Goal: Find contact information: Find contact information

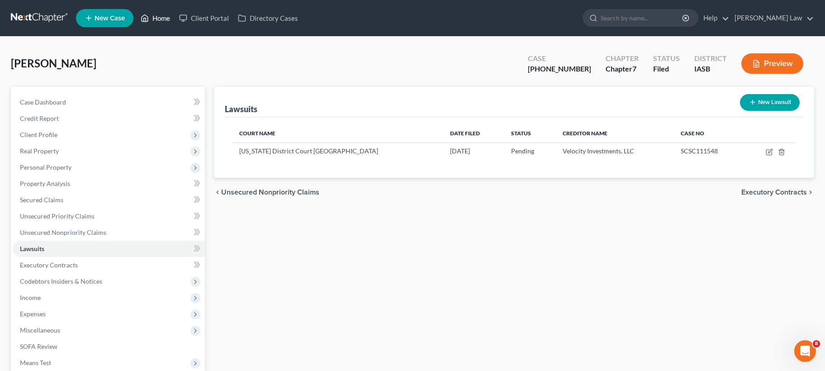
click at [166, 18] on link "Home" at bounding box center [155, 18] width 38 height 16
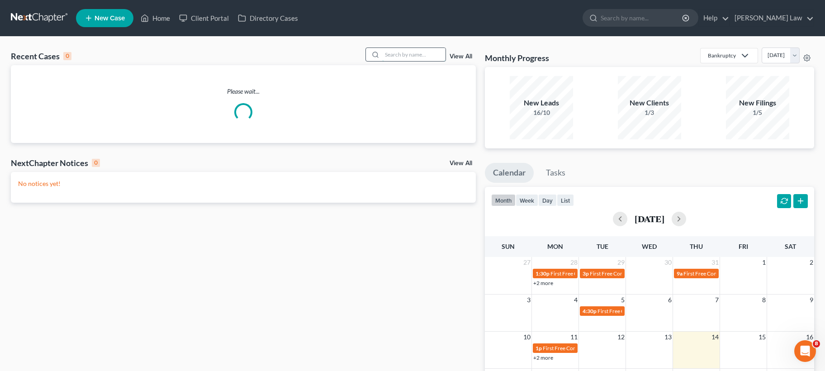
click at [437, 52] on input "search" at bounding box center [413, 54] width 63 height 13
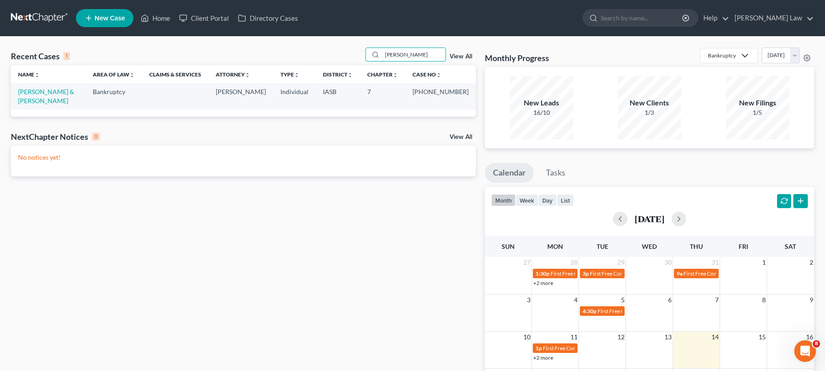
type input "[PERSON_NAME]"
click at [65, 87] on td "[PERSON_NAME] & [PERSON_NAME]" at bounding box center [48, 96] width 75 height 26
click at [66, 93] on link "[PERSON_NAME] & [PERSON_NAME]" at bounding box center [46, 96] width 56 height 17
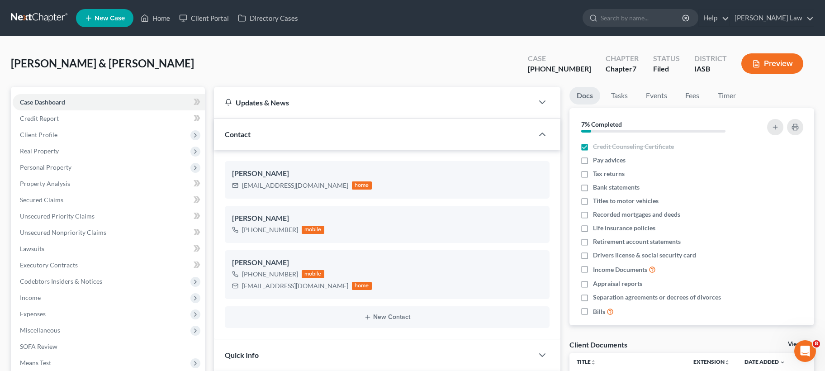
scroll to position [2696, 0]
drag, startPoint x: 313, startPoint y: 184, endPoint x: 258, endPoint y: 185, distance: 55.7
click at [225, 185] on div "[PERSON_NAME] [EMAIL_ADDRESS][DOMAIN_NAME] home" at bounding box center [387, 179] width 325 height 37
copy div "[EMAIL_ADDRESS][DOMAIN_NAME]"
